Goal: Find contact information: Find contact information

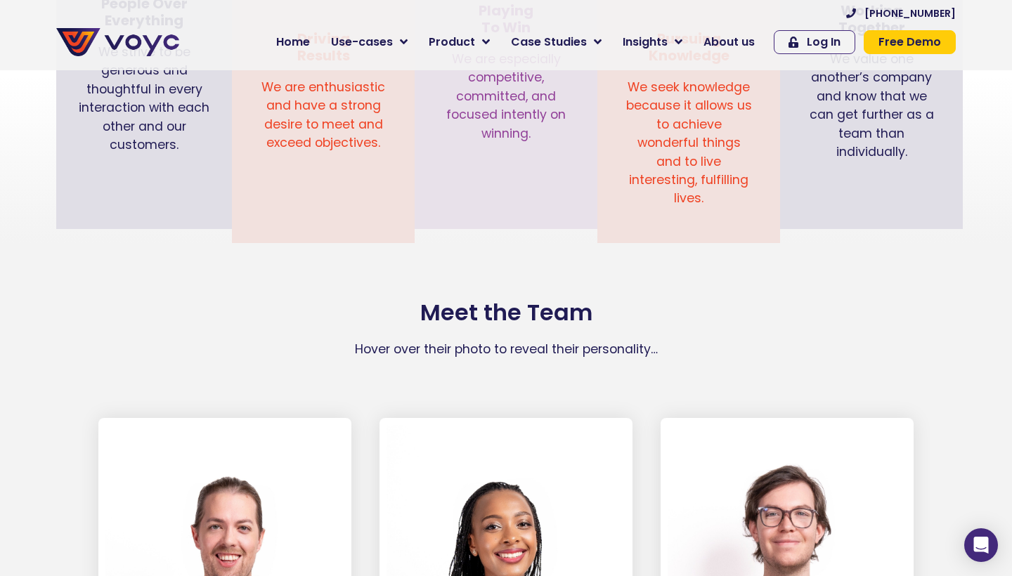
scroll to position [1566, 0]
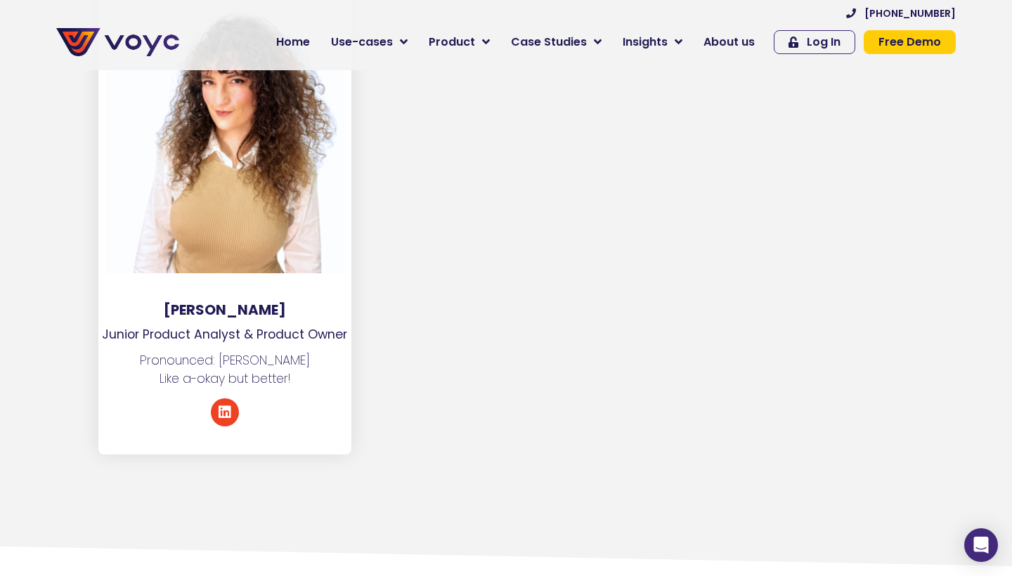
scroll to position [7245, 0]
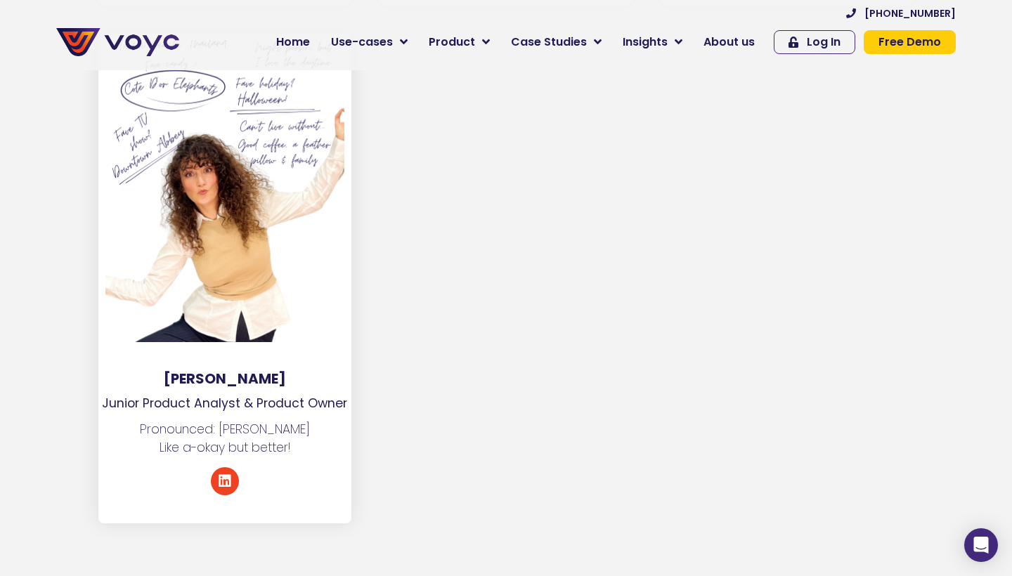
click at [259, 188] on div at bounding box center [224, 191] width 239 height 302
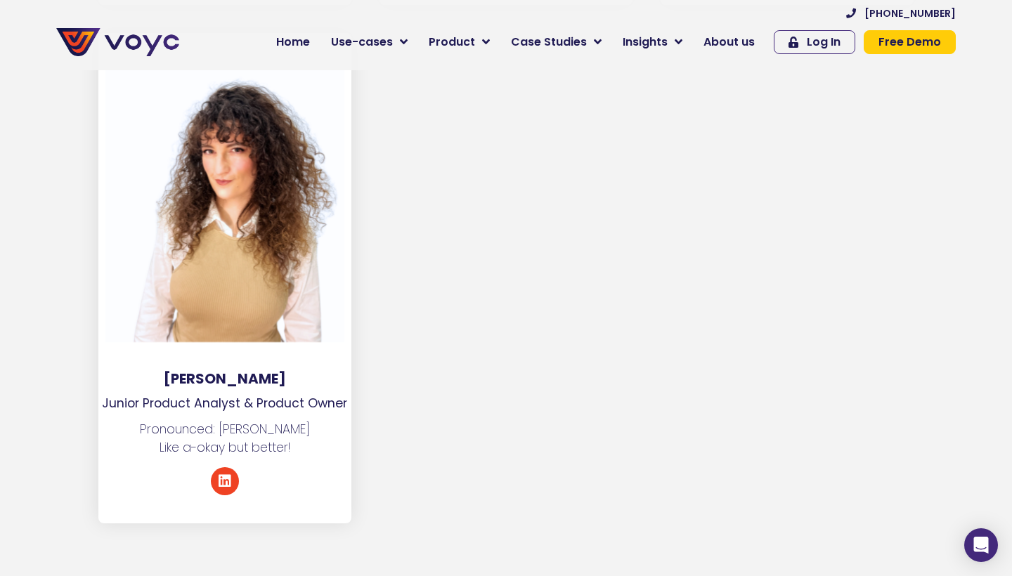
scroll to position [7089, 0]
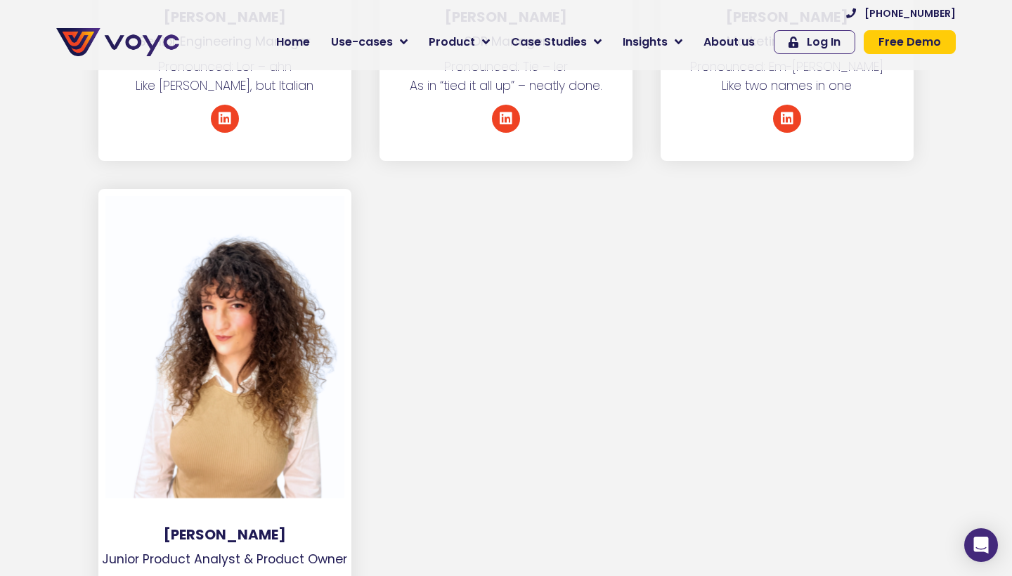
click at [562, 196] on div at bounding box center [505, 434] width 281 height 490
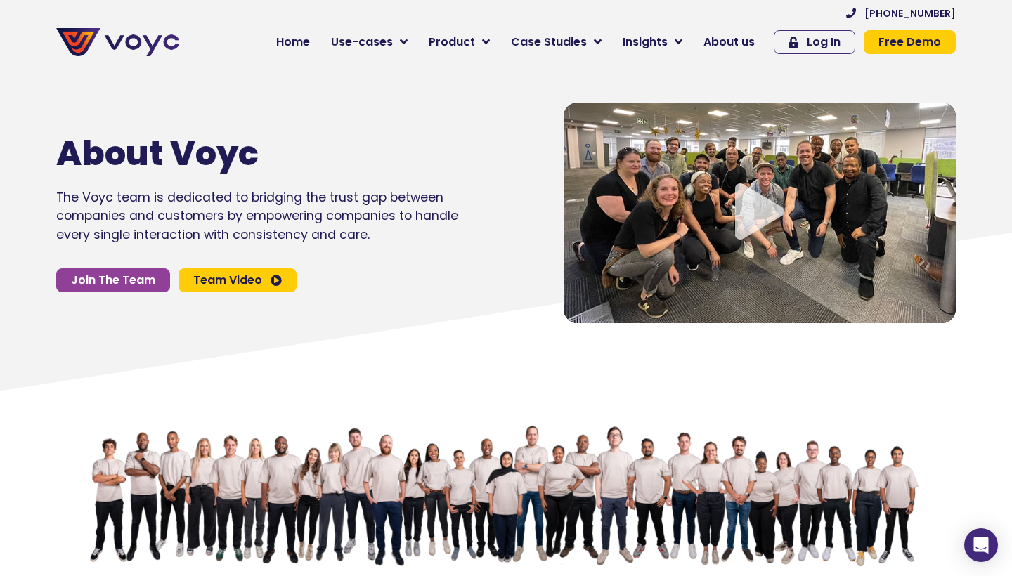
scroll to position [0, 0]
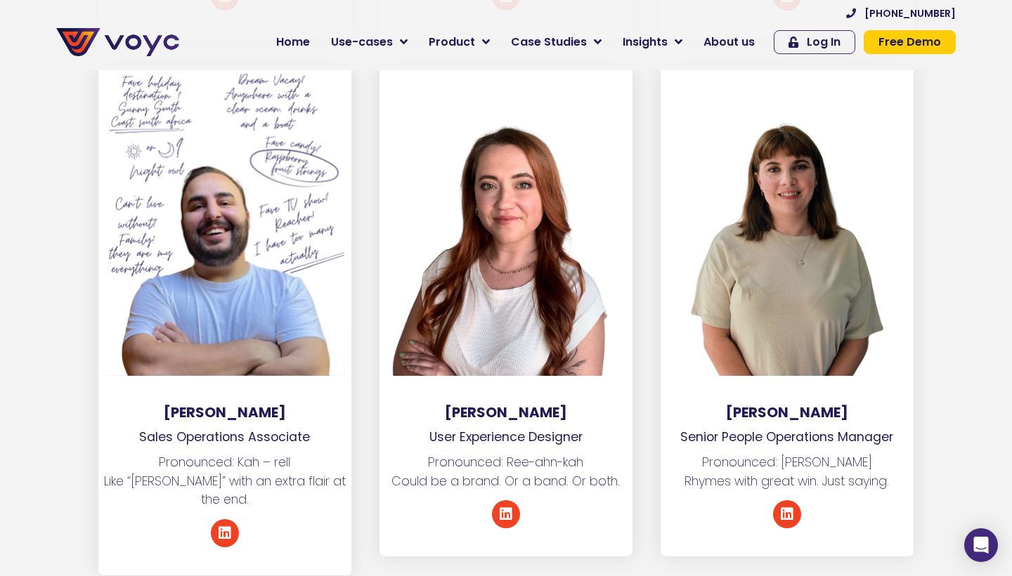
scroll to position [6185, 0]
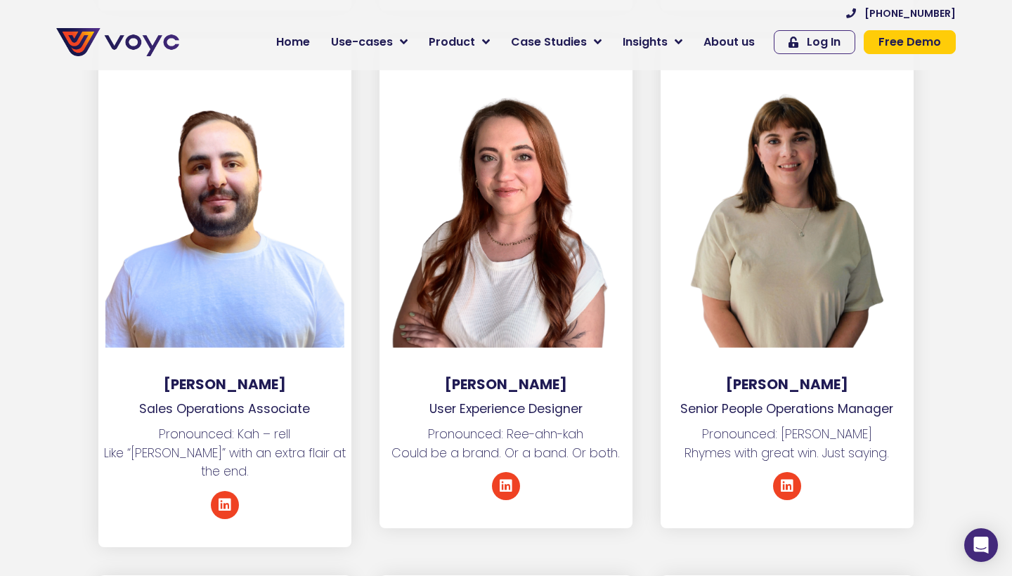
click at [941, 197] on section "Carel Vos Sales Operations Associate Pronounced: Kah – rell Like “Carl” with an…" at bounding box center [506, 307] width 1012 height 537
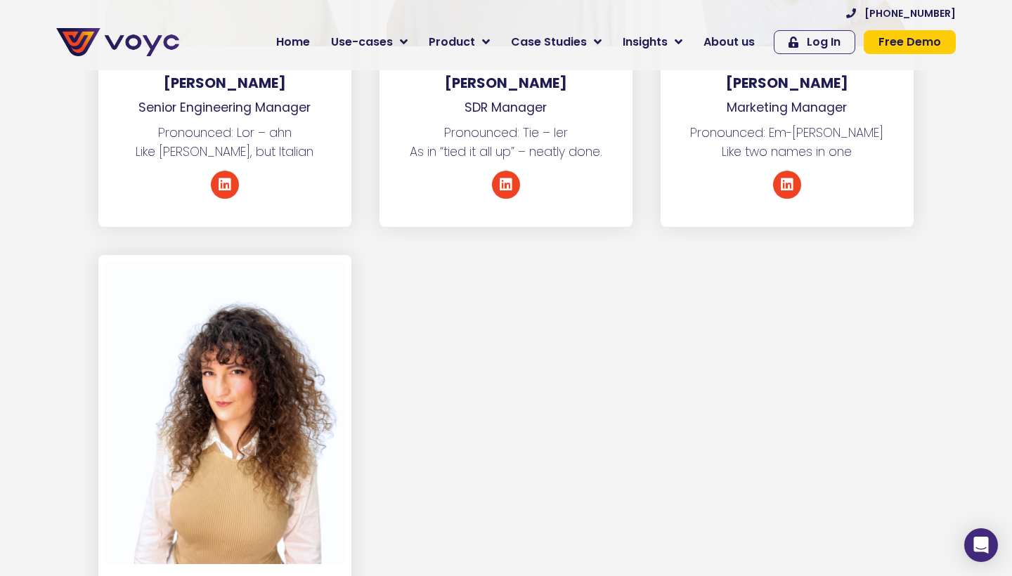
scroll to position [7089, 0]
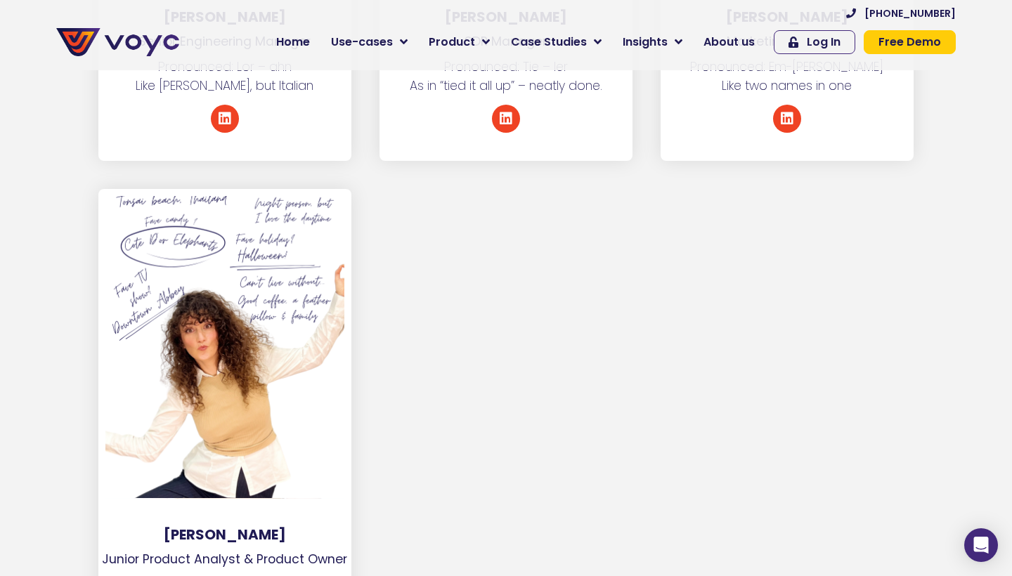
click at [239, 253] on div at bounding box center [224, 347] width 239 height 302
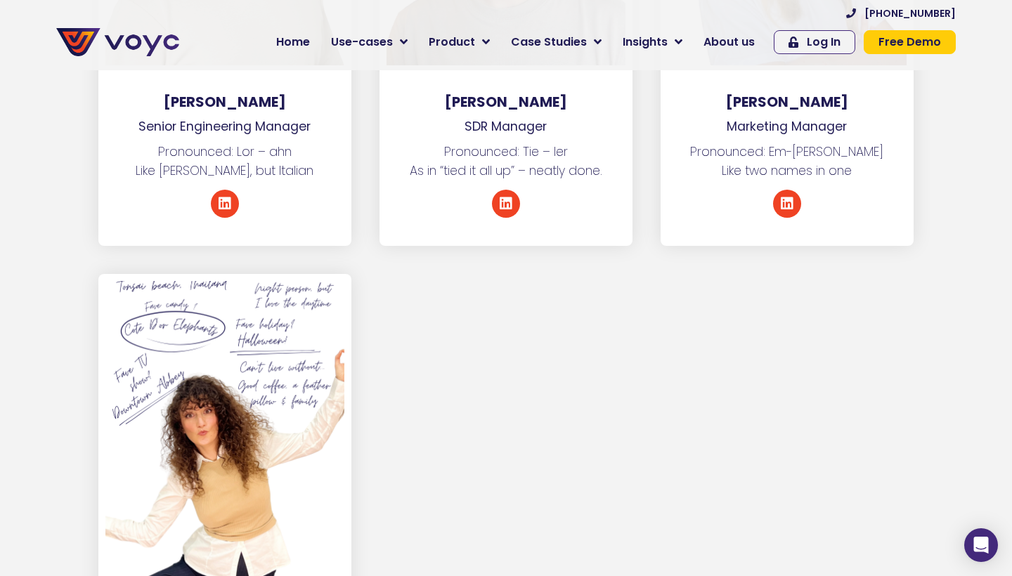
scroll to position [7002, 0]
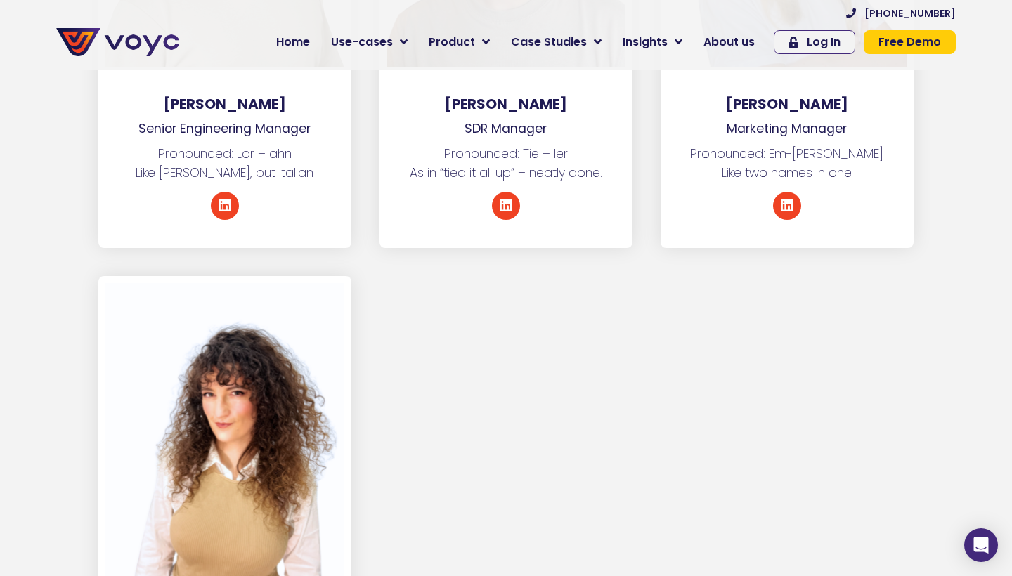
drag, startPoint x: 188, startPoint y: 504, endPoint x: 336, endPoint y: 533, distance: 151.2
click at [337, 535] on div "Kayli Smith Junior Product Analyst & Product Owner Pronounced: Kay-lee Like a-o…" at bounding box center [224, 521] width 253 height 490
copy div "Kayli Smith Junior Product Analyst & Product Owner"
click at [405, 308] on div at bounding box center [505, 521] width 281 height 490
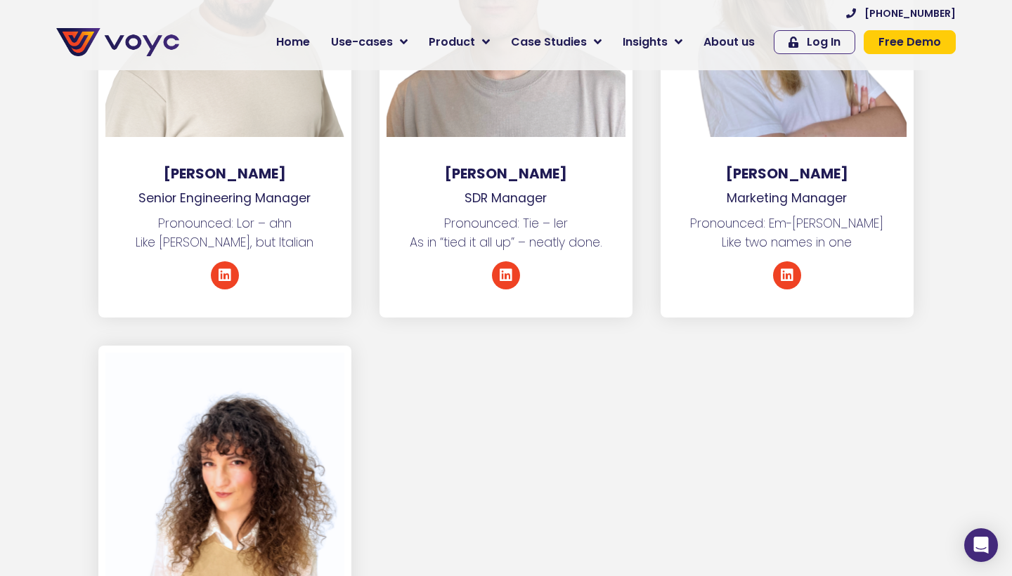
scroll to position [7039, 0]
